Goal: Transaction & Acquisition: Purchase product/service

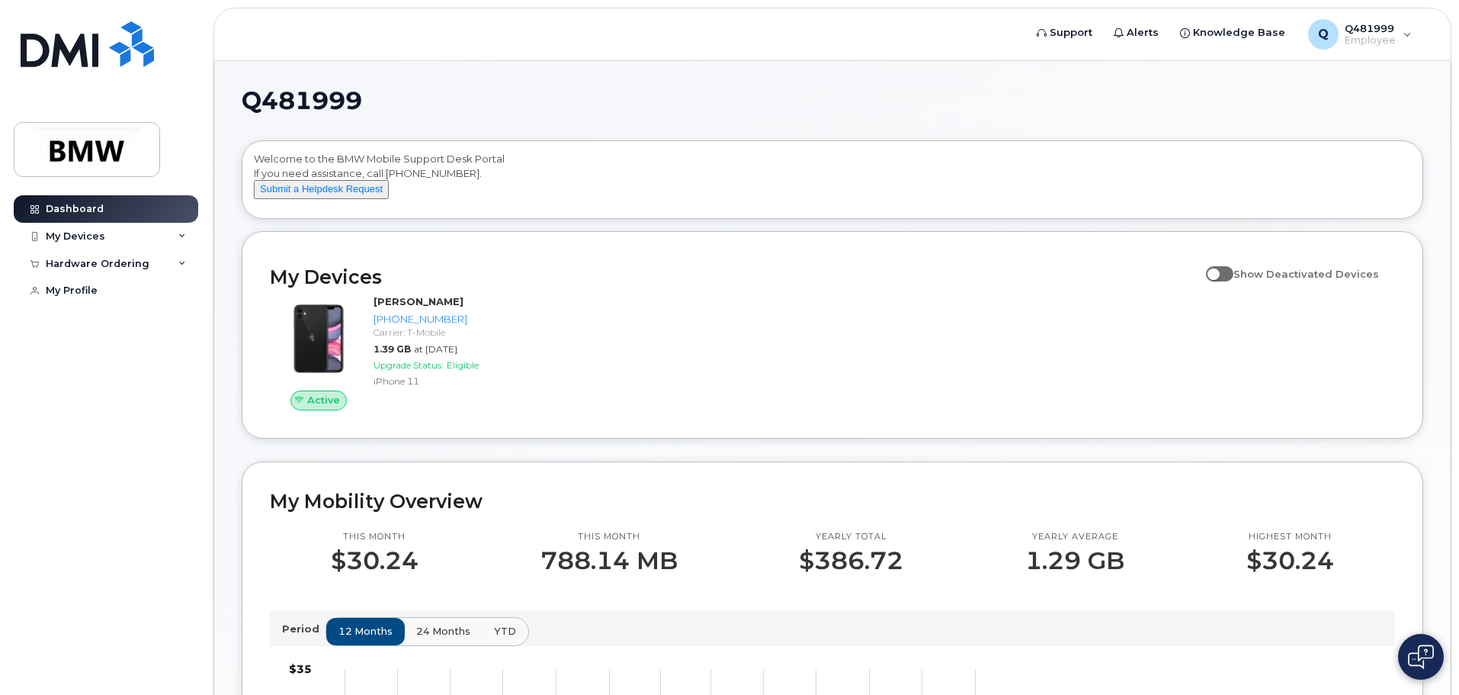
click at [736, 384] on div "Active Alec Depalma 201-673-0984 Carrier: T-Mobile 1.39 GB at Aug 01, 2025 Upgr…" at bounding box center [833, 352] width 1144 height 134
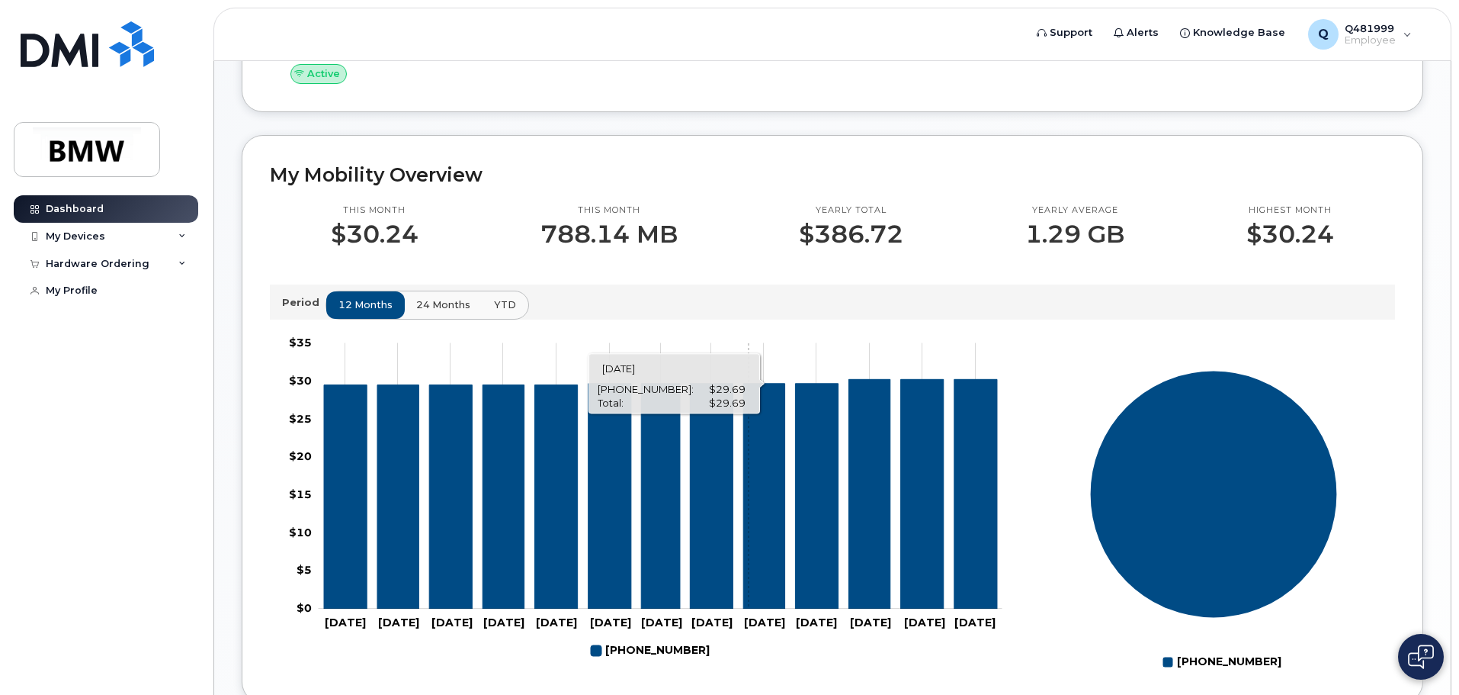
scroll to position [229, 0]
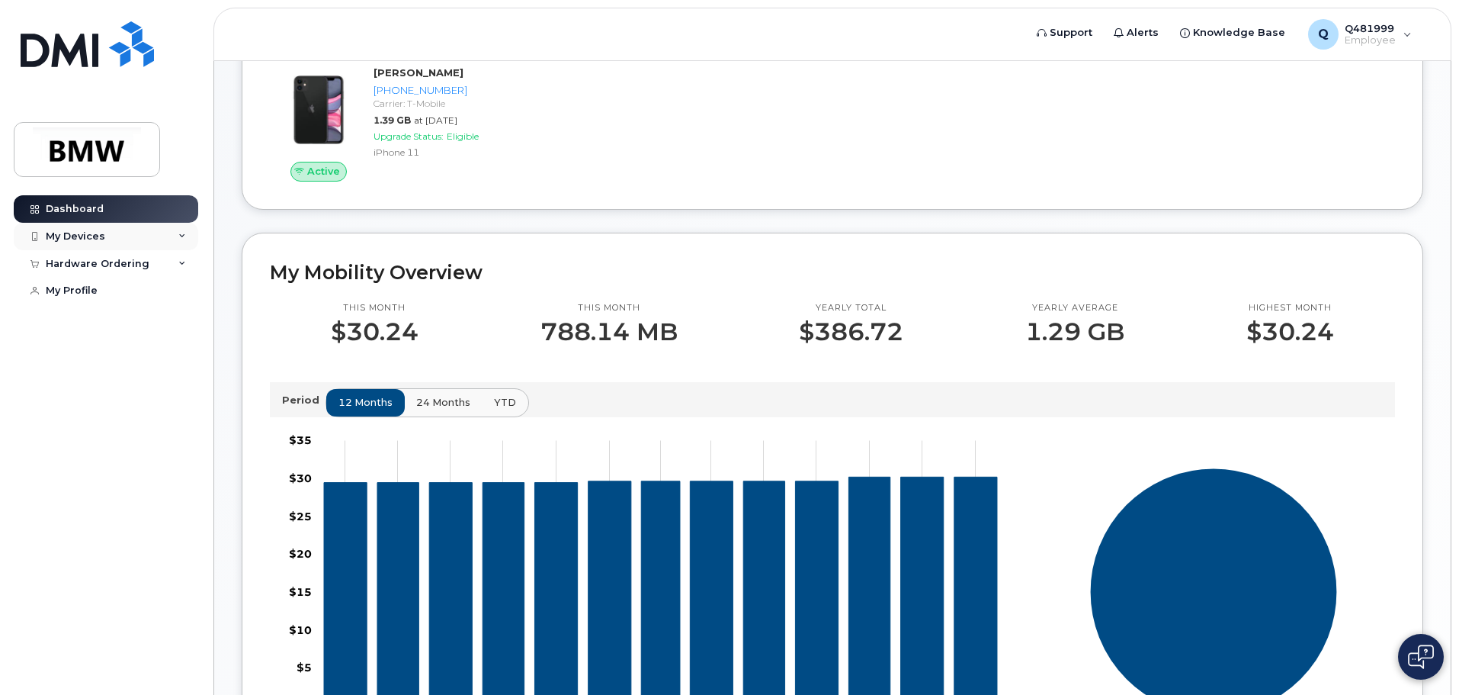
click at [187, 233] on div "My Devices" at bounding box center [106, 236] width 185 height 27
click at [182, 350] on icon at bounding box center [182, 346] width 8 height 8
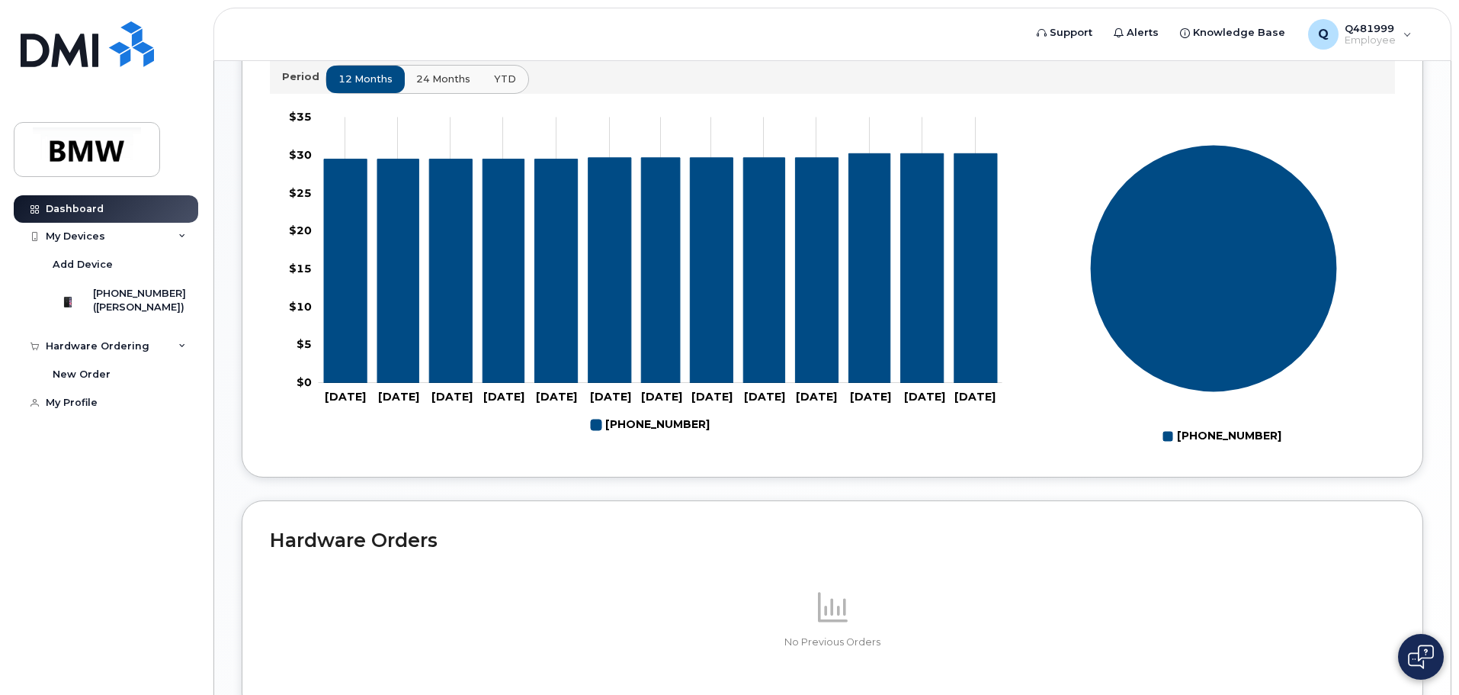
scroll to position [684, 0]
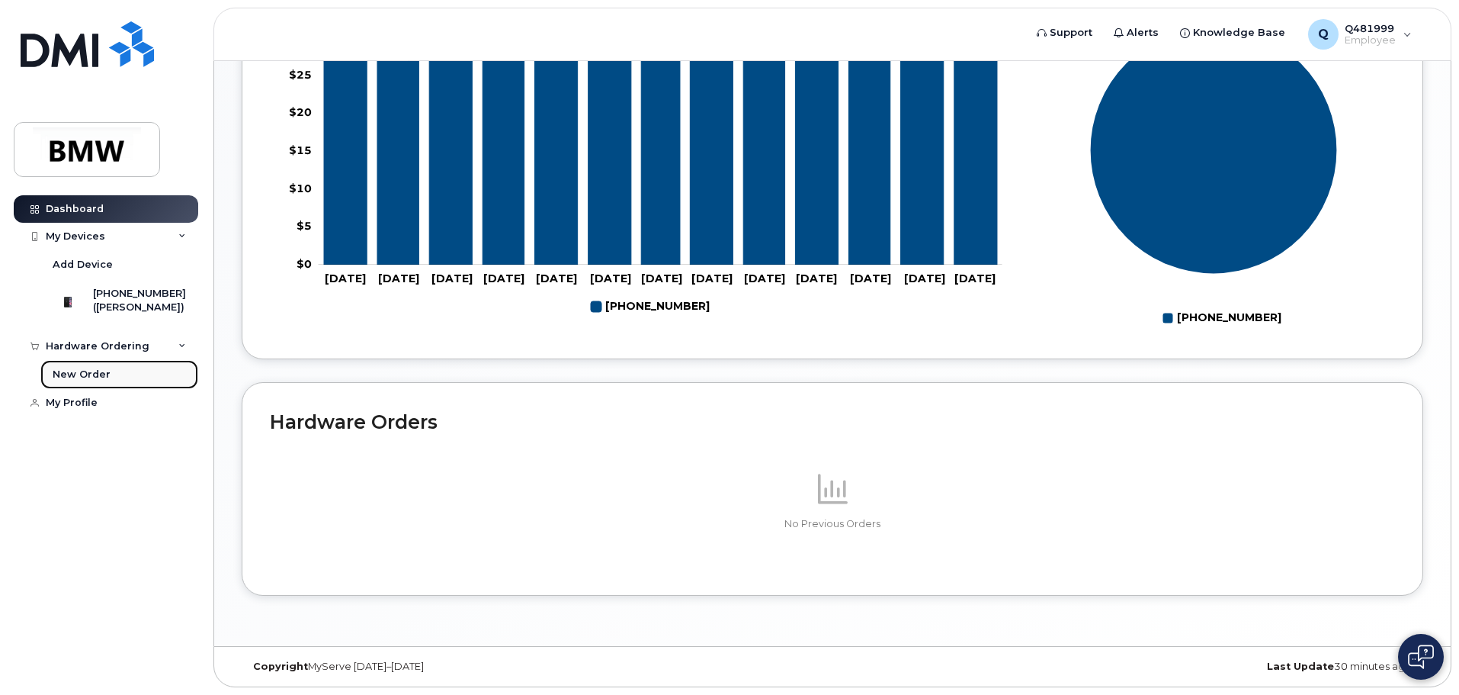
click at [89, 381] on div "New Order" at bounding box center [82, 375] width 58 height 14
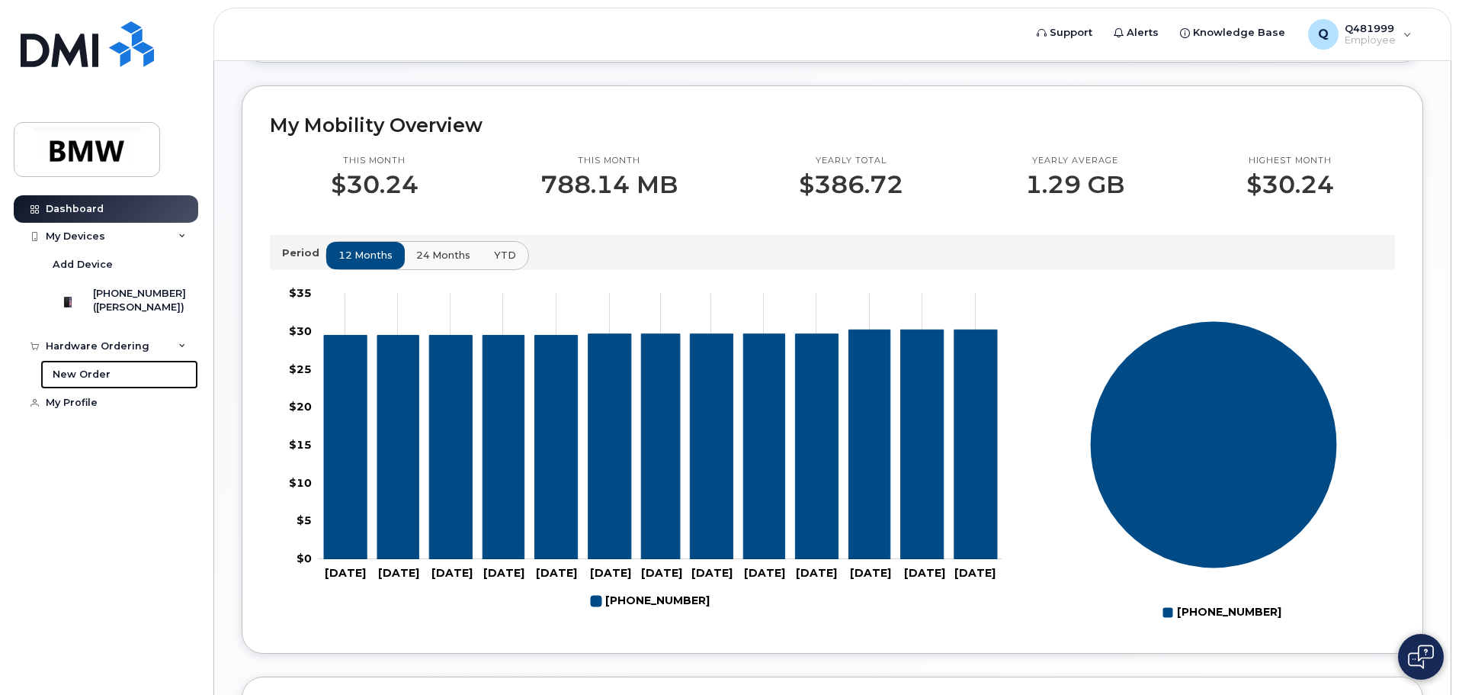
scroll to position [303, 0]
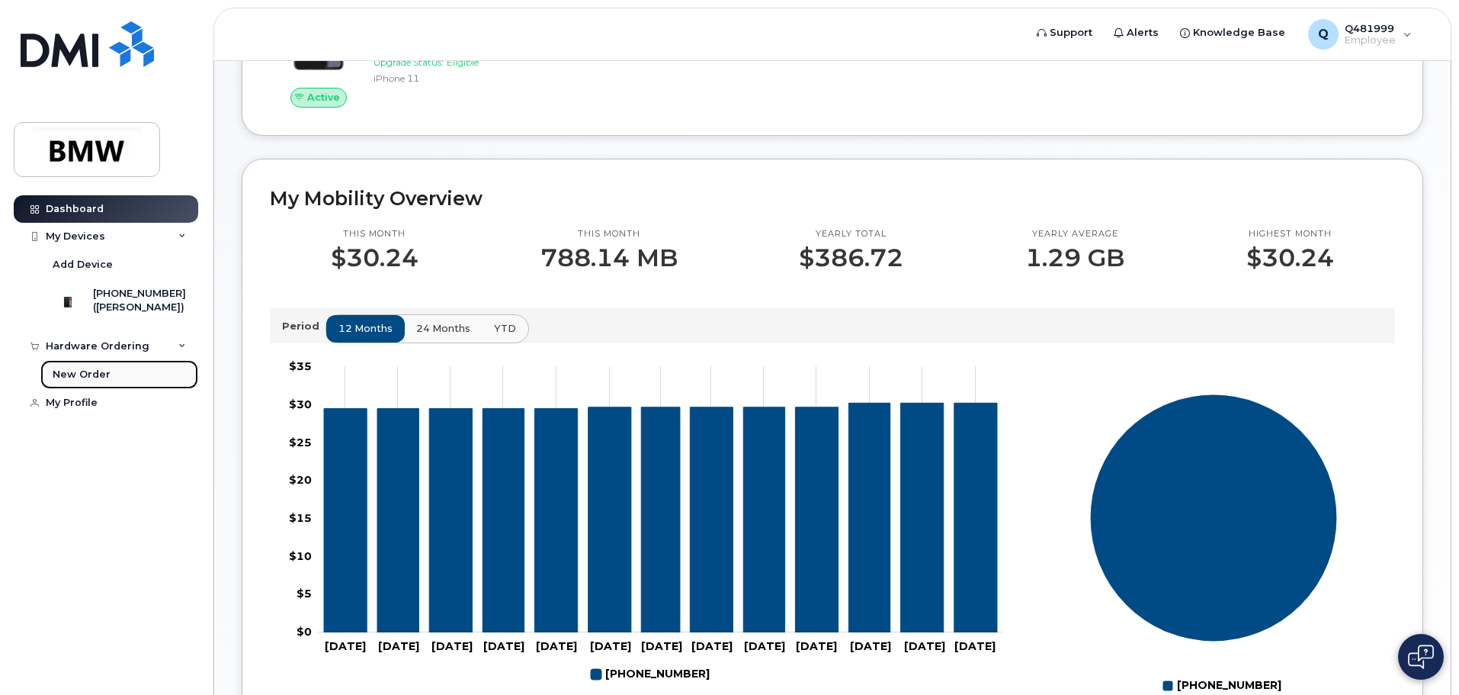
click at [86, 381] on div "New Order" at bounding box center [82, 375] width 58 height 14
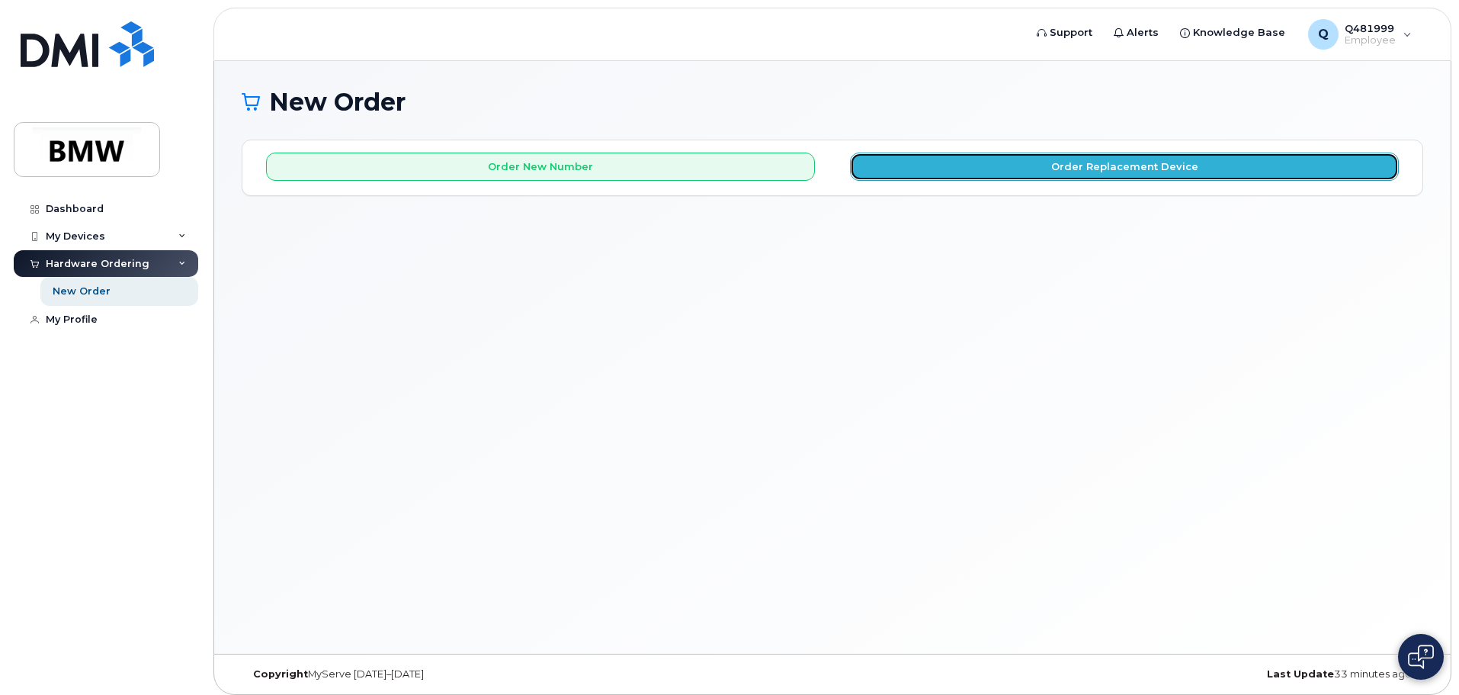
click at [1103, 167] on button "Order Replacement Device" at bounding box center [1124, 167] width 549 height 28
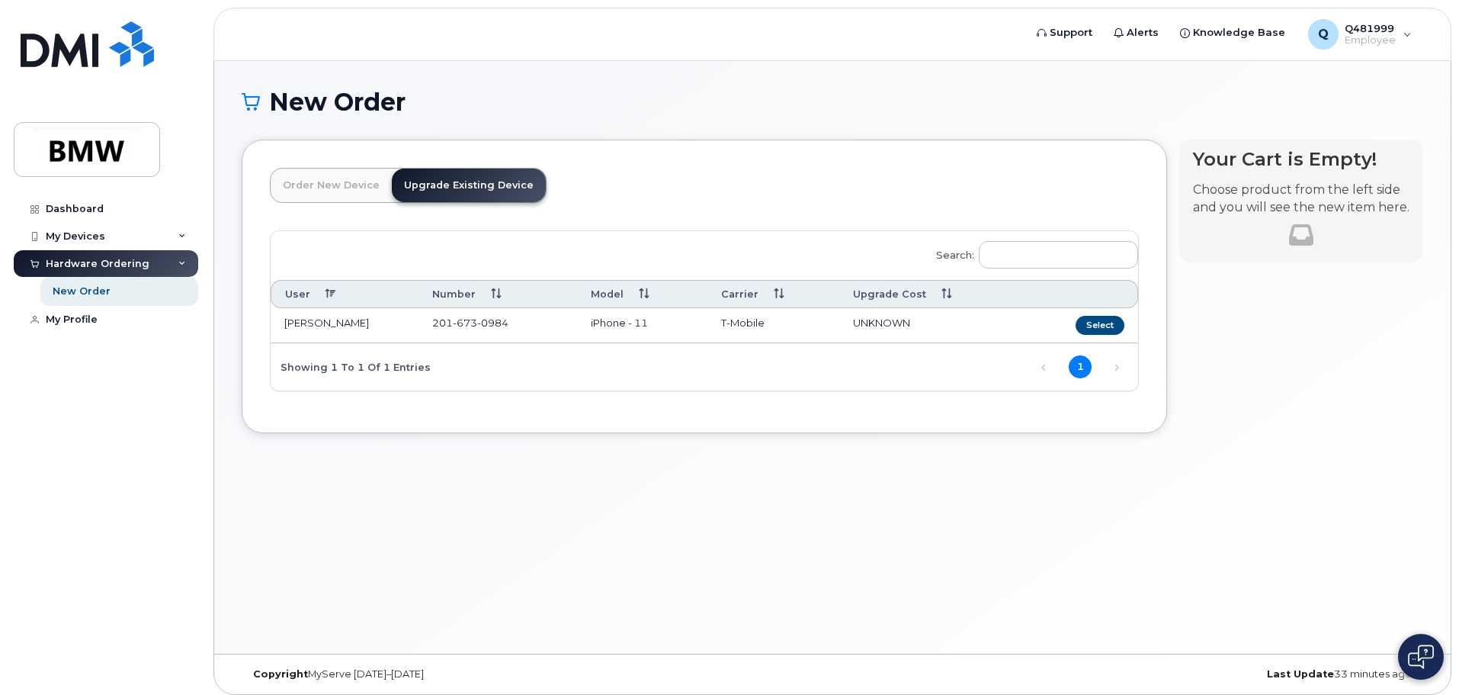
click at [392, 372] on div "Showing 1 to 1 of 1 entries" at bounding box center [351, 366] width 160 height 26
click at [1097, 322] on button "Select" at bounding box center [1100, 325] width 49 height 19
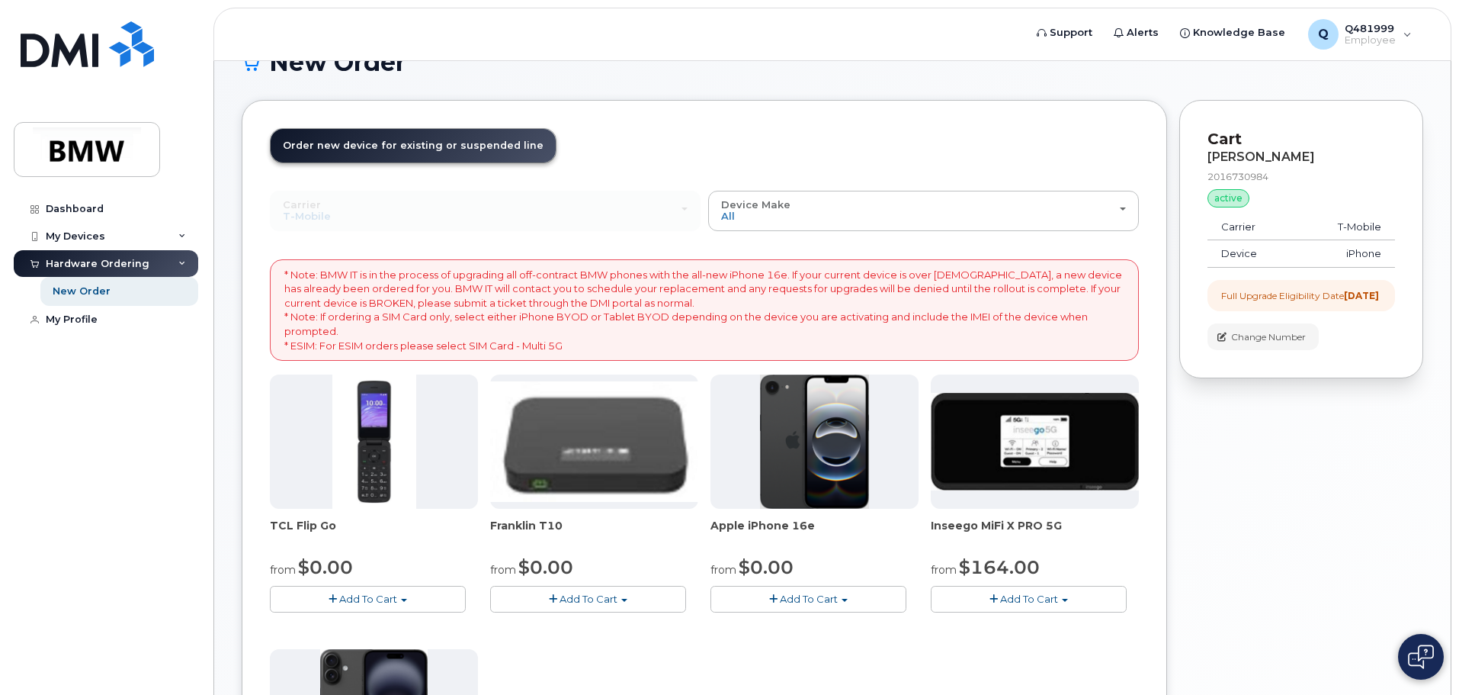
scroll to position [76, 0]
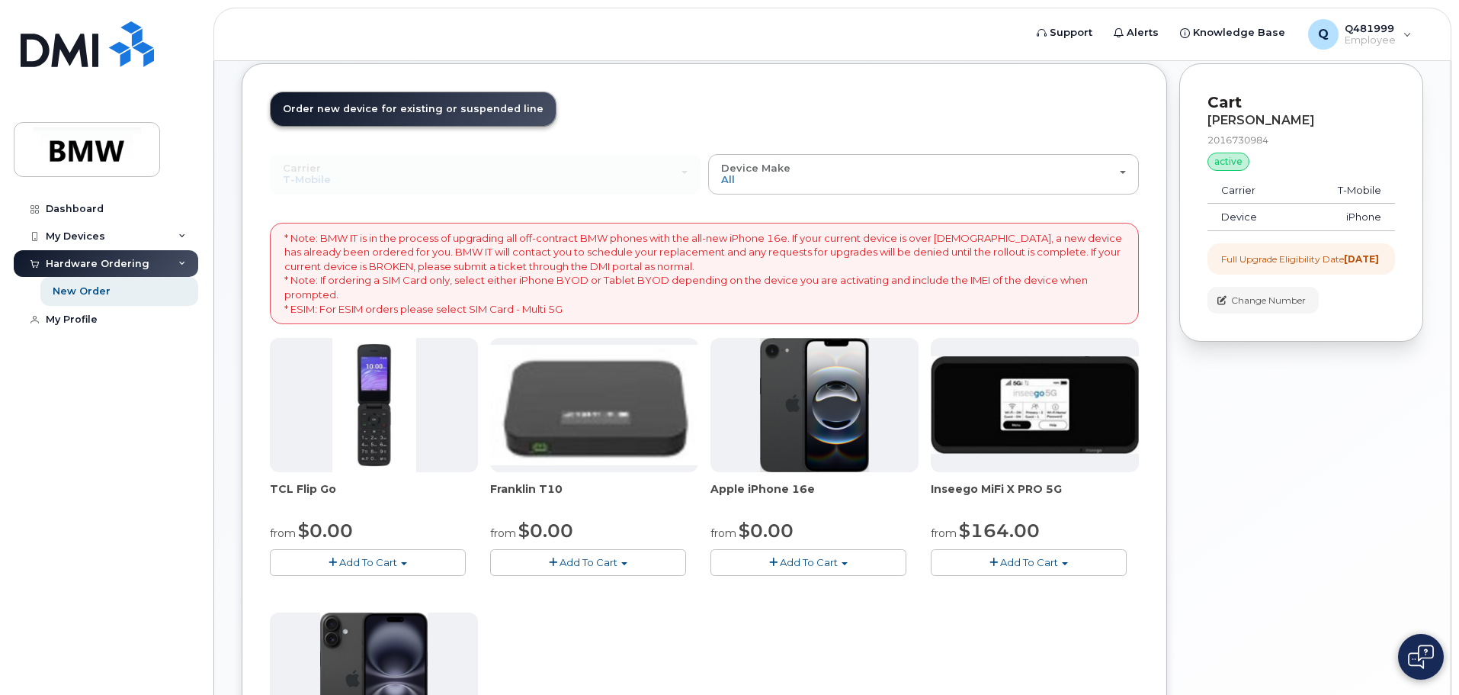
click at [850, 560] on button "Add To Cart" at bounding box center [809, 562] width 196 height 27
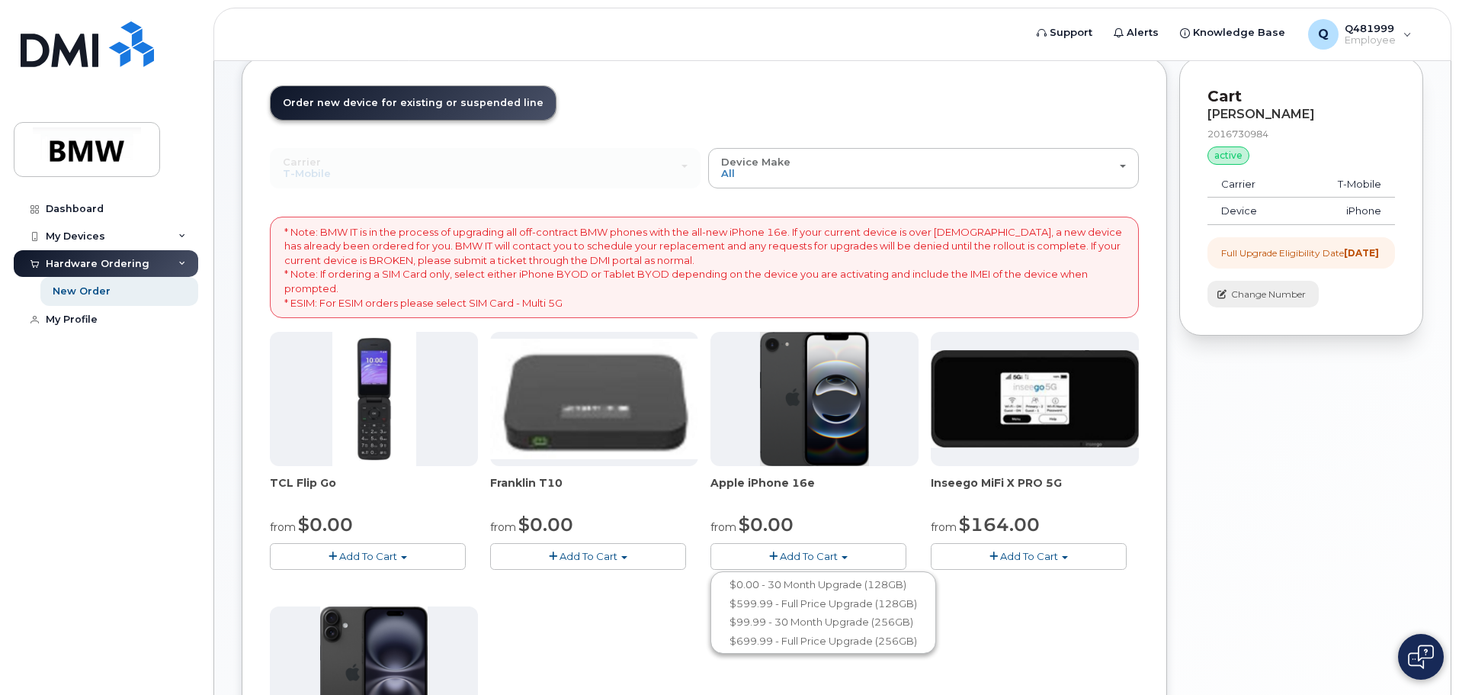
scroll to position [0, 0]
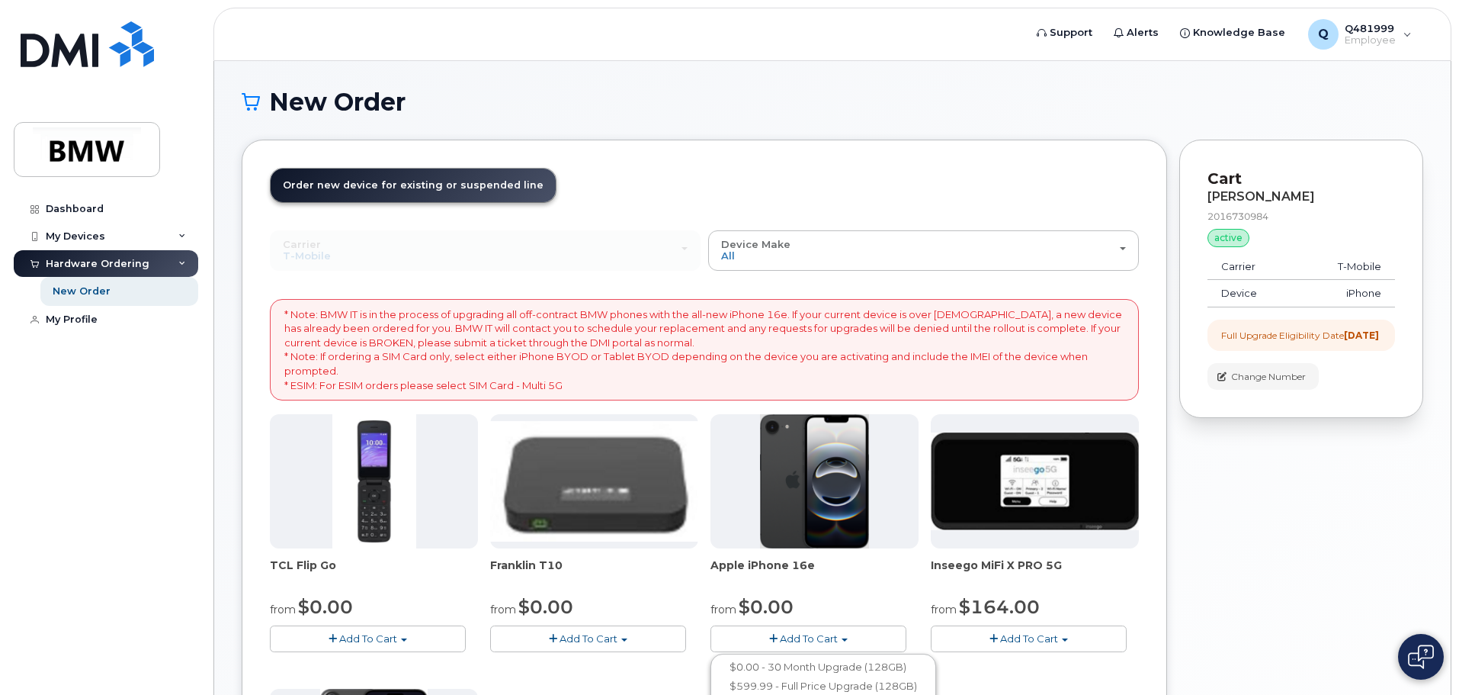
click at [1266, 220] on div "2016730984" at bounding box center [1302, 216] width 188 height 13
click at [1346, 512] on div "Your Cart is Empty! Choose product from the left side and you will see the new …" at bounding box center [1302, 595] width 244 height 911
click at [1072, 31] on span "Support" at bounding box center [1071, 32] width 43 height 15
